Goal: Information Seeking & Learning: Learn about a topic

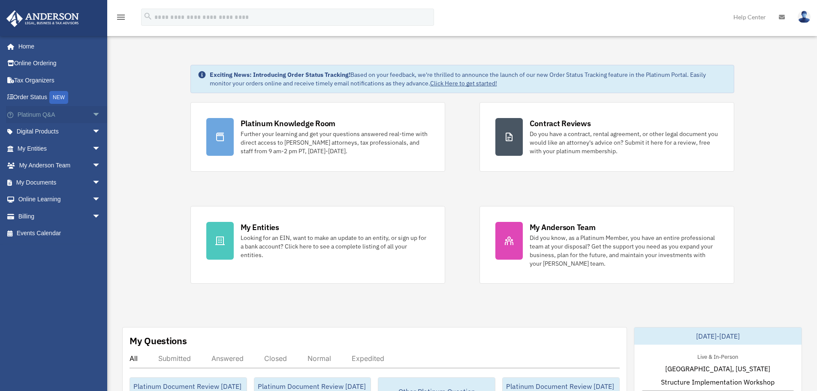
click at [92, 114] on span "arrow_drop_down" at bounding box center [100, 115] width 17 height 18
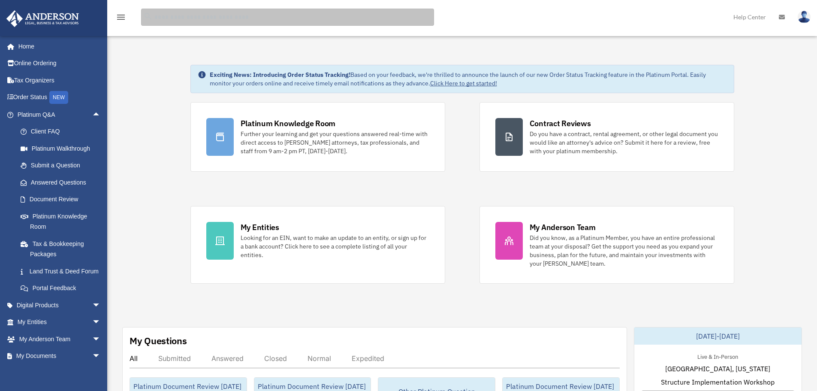
click at [175, 19] on input "search" at bounding box center [287, 17] width 293 height 17
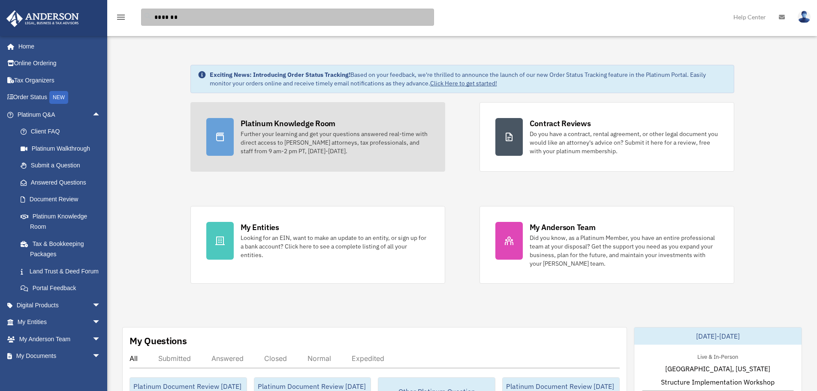
type input "*******"
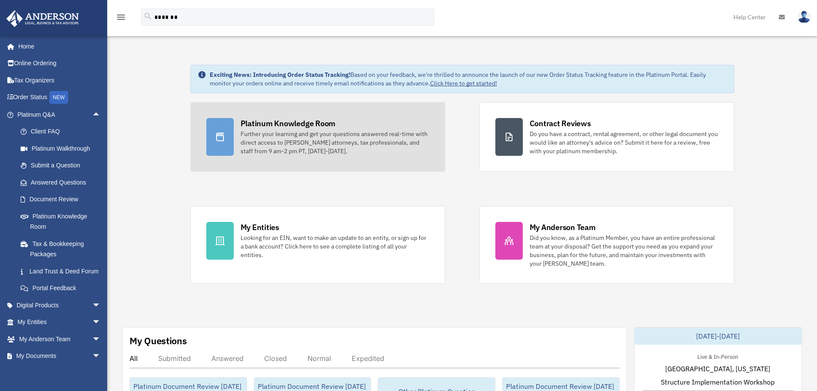
click at [304, 140] on div "Further your learning and get your questions answered real-time with direct acc…" at bounding box center [335, 143] width 189 height 26
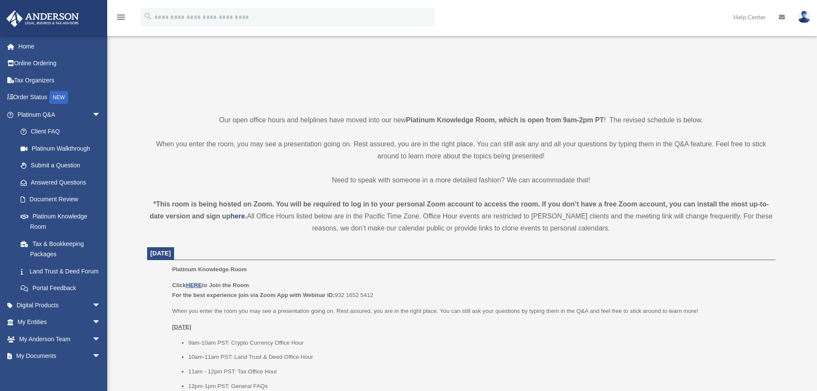
scroll to position [214, 0]
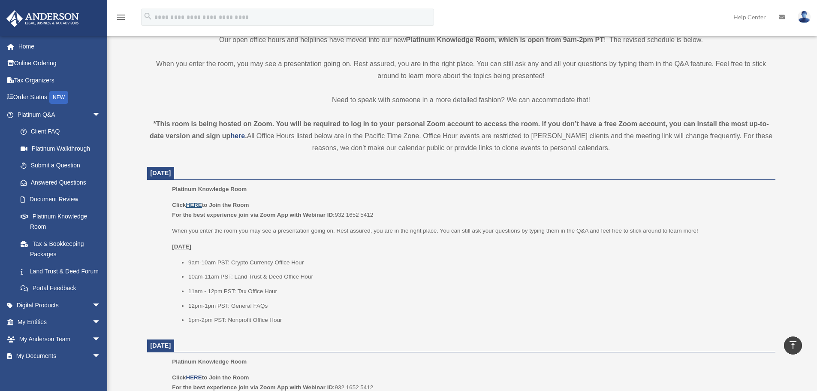
click at [200, 202] on u "HERE" at bounding box center [194, 205] width 16 height 6
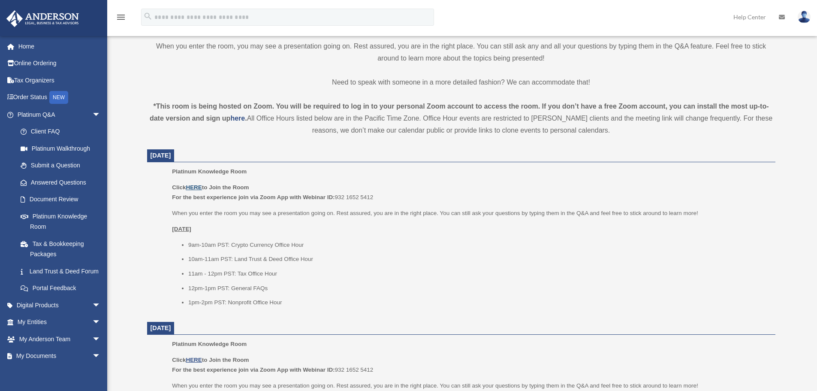
scroll to position [257, 0]
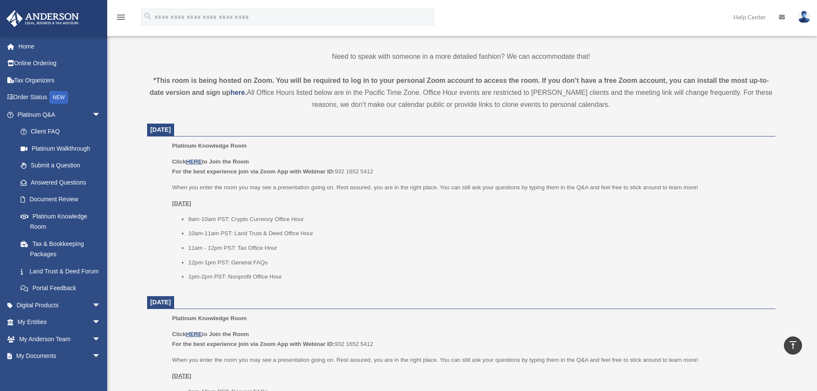
drag, startPoint x: 146, startPoint y: 133, endPoint x: 212, endPoint y: 132, distance: 66.5
click at [212, 132] on div "Platinum Knowledge Room Our open office hours and helplines have moved into our…" at bounding box center [461, 397] width 641 height 1194
drag, startPoint x: 170, startPoint y: 143, endPoint x: 252, endPoint y: 150, distance: 82.3
click at [252, 150] on ul "Platinum Knowledge Room Click HERE to Join the Room For the best experience joi…" at bounding box center [461, 214] width 617 height 147
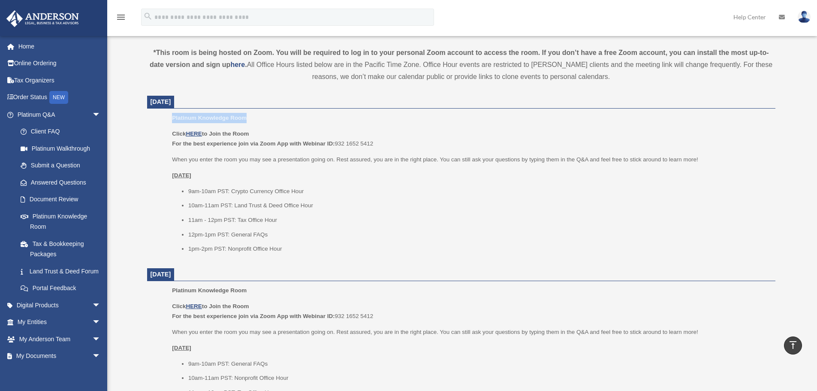
scroll to position [300, 0]
